Goal: Information Seeking & Learning: Learn about a topic

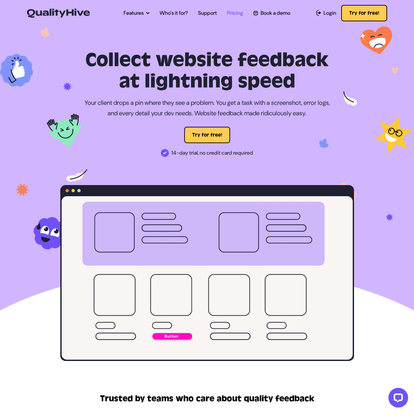
click at [237, 14] on link "Pricing" at bounding box center [235, 13] width 16 height 8
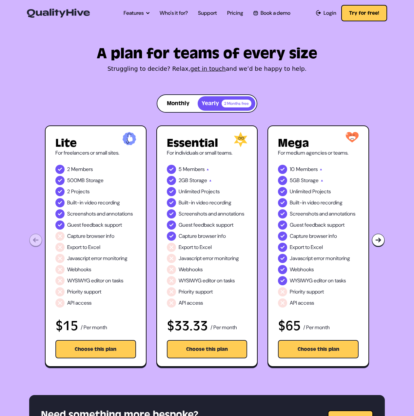
click at [183, 105] on button "Monthly" at bounding box center [178, 103] width 39 height 14
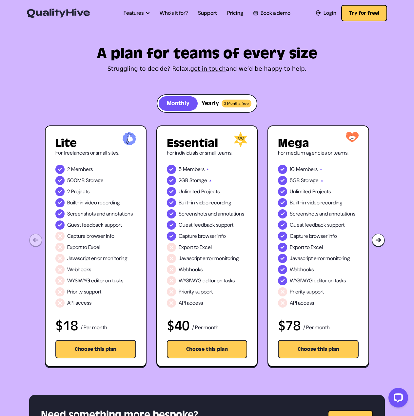
click at [212, 103] on button "Yearly 2 Months free" at bounding box center [227, 103] width 58 height 14
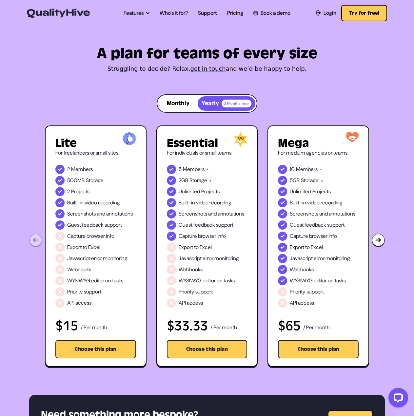
click at [277, 53] on h1 "A plan for teams of every size" at bounding box center [206, 54] width 355 height 12
